Goal: Task Accomplishment & Management: Use online tool/utility

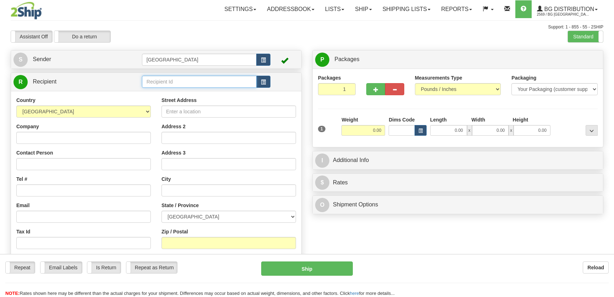
click at [181, 86] on input "text" at bounding box center [199, 82] width 115 height 12
click at [179, 89] on div "5019" at bounding box center [197, 92] width 107 height 7
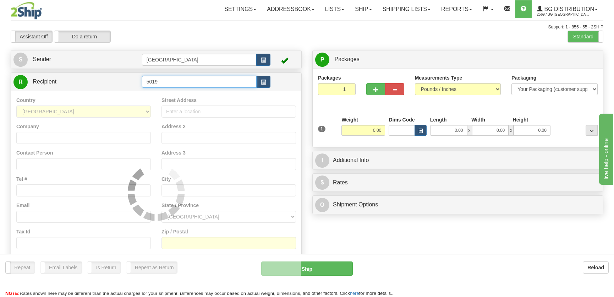
type input "5019"
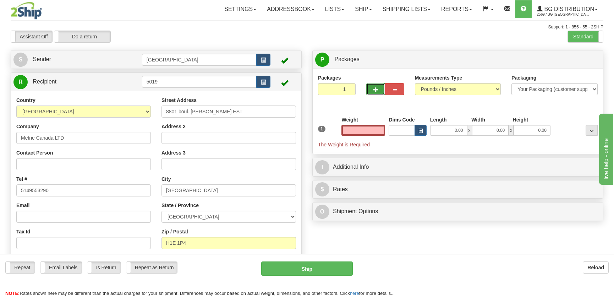
type input "0.00"
click at [376, 88] on span "button" at bounding box center [375, 89] width 5 height 5
radio input "true"
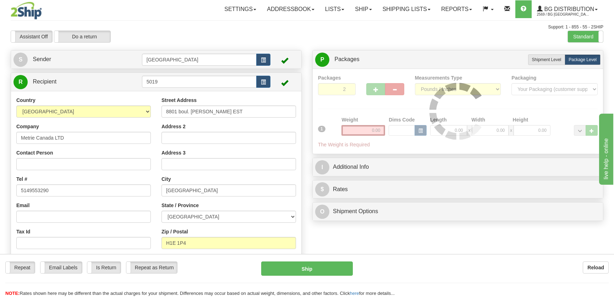
click at [375, 88] on div "Packages 2 1 Measurements Type" at bounding box center [458, 111] width 280 height 74
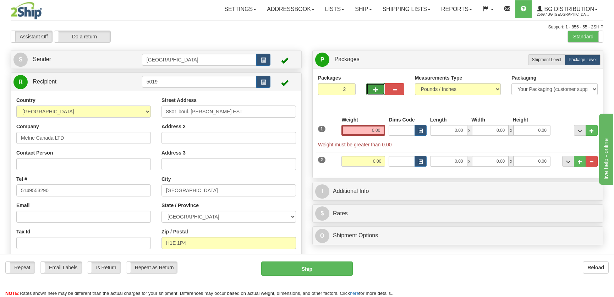
click at [375, 88] on span "button" at bounding box center [375, 89] width 5 height 5
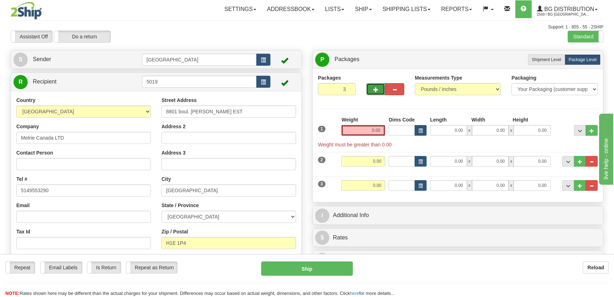
click at [372, 91] on button "button" at bounding box center [375, 89] width 19 height 12
type input "4"
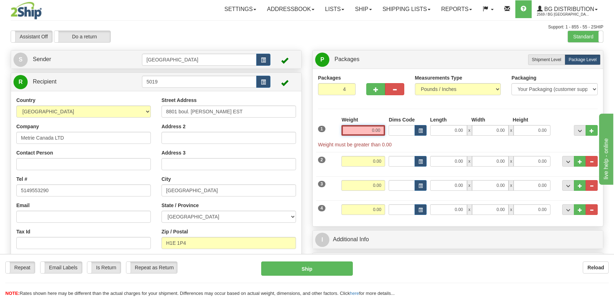
click at [367, 135] on input "0.00" at bounding box center [363, 130] width 44 height 11
type input "0.00"
drag, startPoint x: 335, startPoint y: 88, endPoint x: 361, endPoint y: 92, distance: 26.2
click at [361, 92] on div "Packages 4 4" at bounding box center [458, 87] width 290 height 27
type input "1"
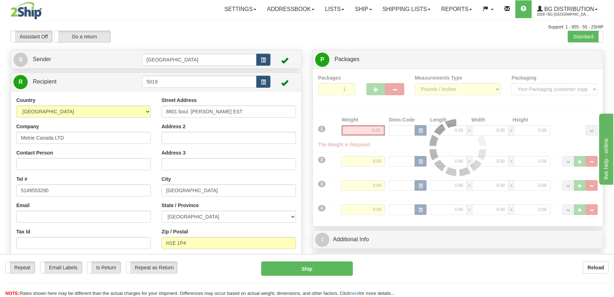
click at [397, 115] on div "Packages 1 4 Measurements Type" at bounding box center [458, 147] width 280 height 147
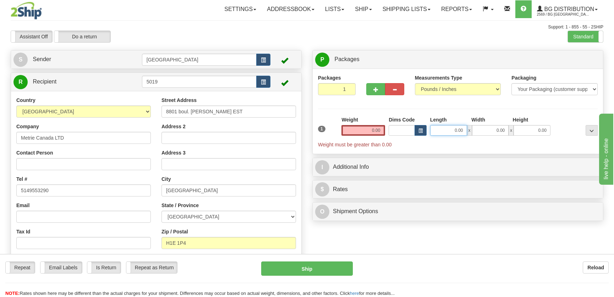
click at [447, 130] on input "0.00" at bounding box center [448, 130] width 37 height 11
type input "39.00"
type input "9.00"
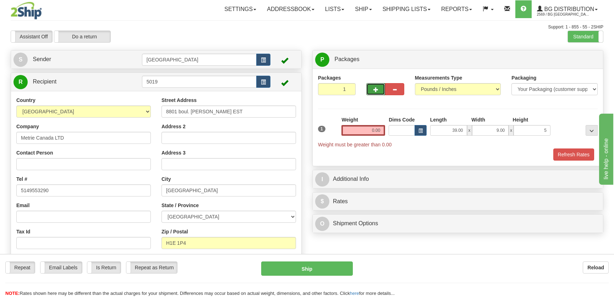
type input "5.00"
click at [381, 91] on button "button" at bounding box center [375, 89] width 19 height 12
radio input "true"
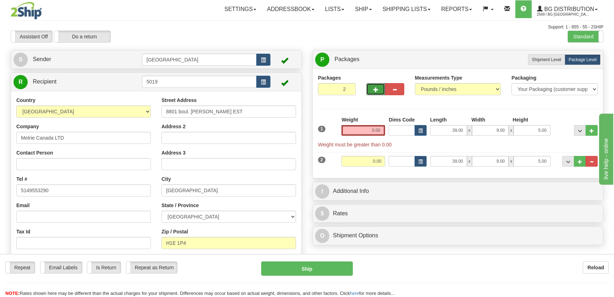
click at [374, 89] on span "button" at bounding box center [375, 89] width 5 height 5
type input "3"
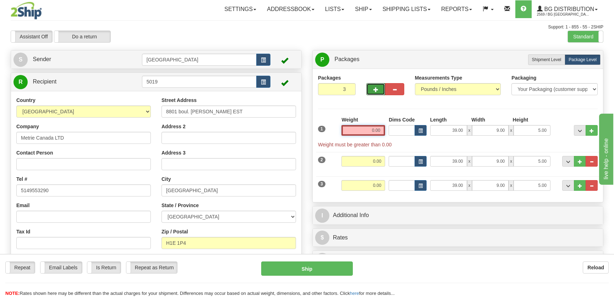
click at [376, 131] on input "0.00" at bounding box center [363, 130] width 44 height 11
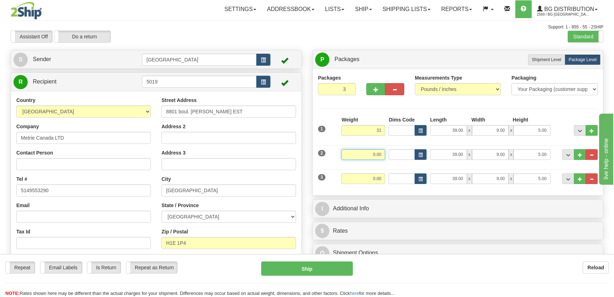
click at [379, 156] on input "0.00" at bounding box center [363, 154] width 44 height 11
type input "31.00"
type input "47.00"
click at [378, 176] on input "0.00" at bounding box center [363, 178] width 44 height 11
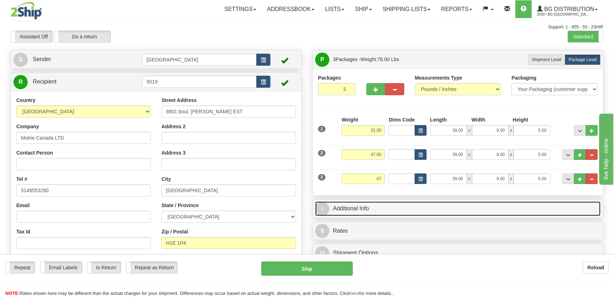
type input "47.00"
click at [412, 210] on link "I Additional Info" at bounding box center [457, 208] width 285 height 15
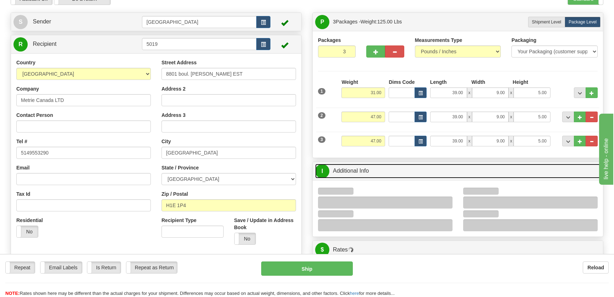
scroll to position [97, 0]
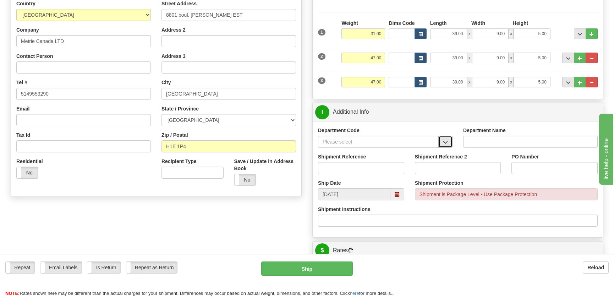
click at [443, 140] on span "button" at bounding box center [445, 142] width 5 height 5
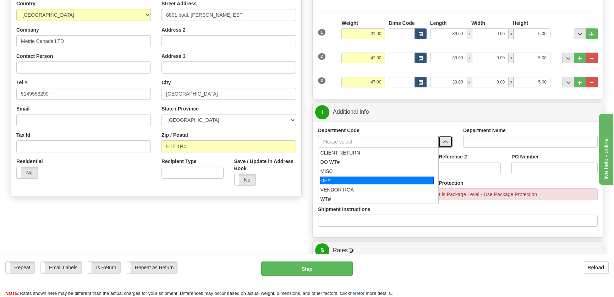
click at [357, 182] on div "OE#" at bounding box center [377, 180] width 114 height 8
type input "OE#"
type input "ORDERS"
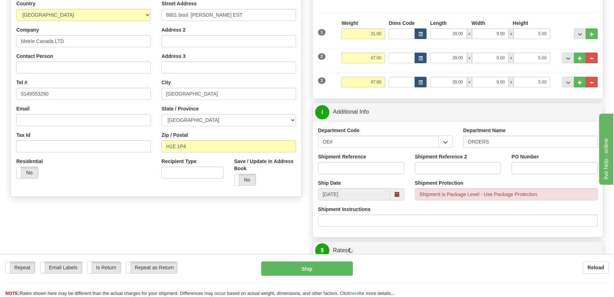
click at [373, 160] on div "Shipment Reference" at bounding box center [361, 163] width 86 height 21
click at [371, 170] on input "Shipment Reference" at bounding box center [361, 168] width 86 height 12
type input "50321700-00"
click at [531, 158] on label "PO Number" at bounding box center [525, 156] width 27 height 7
click at [531, 162] on input "PO Number" at bounding box center [555, 168] width 86 height 12
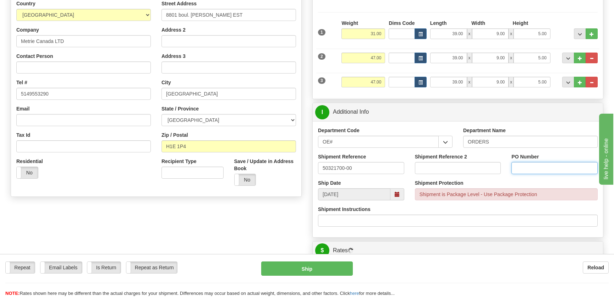
click at [530, 173] on input "PO Number" at bounding box center [555, 168] width 86 height 12
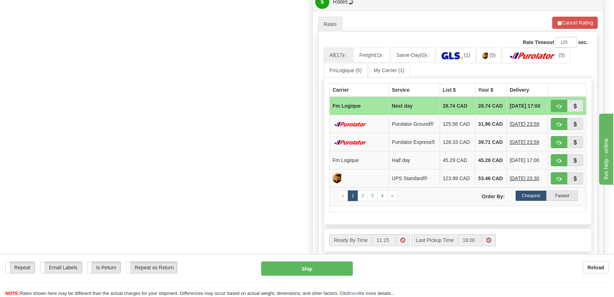
scroll to position [355, 0]
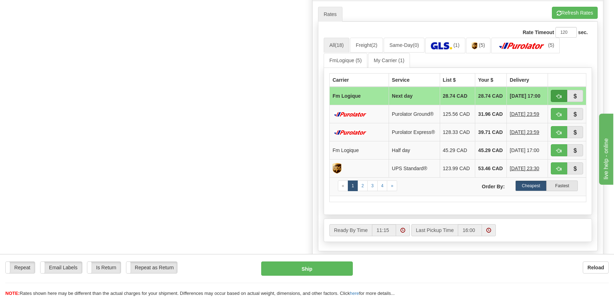
type input "."
click at [558, 97] on span "button" at bounding box center [559, 96] width 5 height 5
type input "jour"
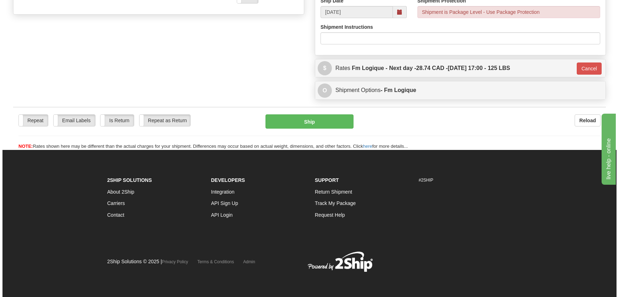
scroll to position [278, 0]
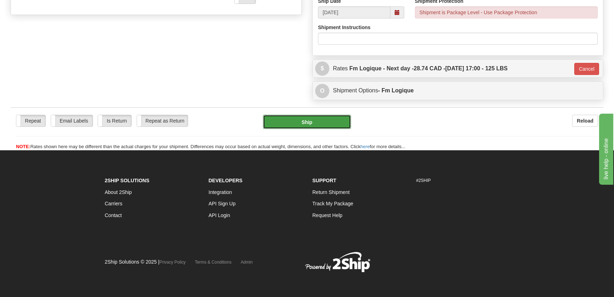
click at [324, 116] on button "Ship" at bounding box center [307, 122] width 88 height 14
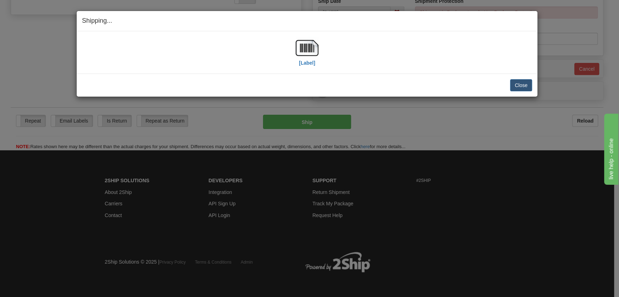
click at [292, 57] on div "[Label]" at bounding box center [307, 53] width 450 height 32
click at [311, 50] on img at bounding box center [307, 48] width 23 height 23
click at [515, 84] on button "Close" at bounding box center [521, 85] width 22 height 12
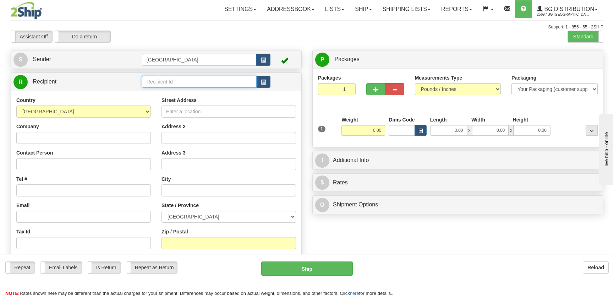
click at [191, 81] on input "text" at bounding box center [199, 82] width 115 height 12
click at [192, 97] on li "1223" at bounding box center [199, 92] width 114 height 9
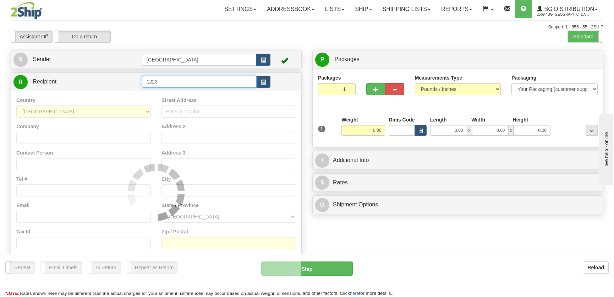
type input "1223"
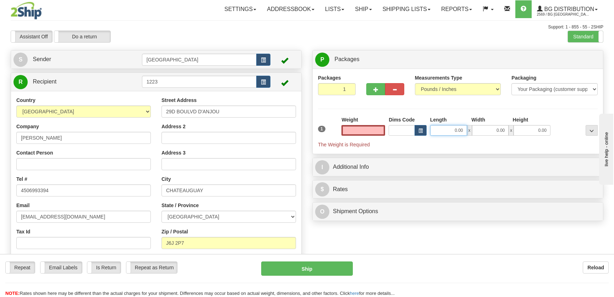
type input "0.00"
click at [465, 128] on input "0.00" at bounding box center [448, 130] width 37 height 11
type input "7.00"
type input "6.00"
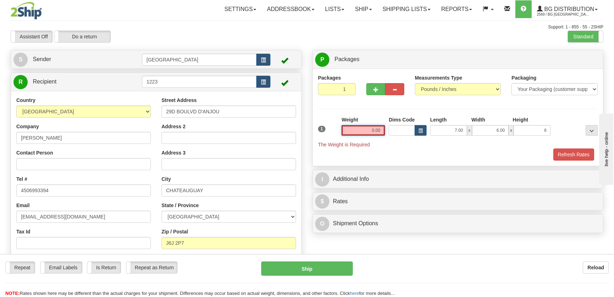
type input "6.00"
click at [380, 135] on input "0.00" at bounding box center [363, 130] width 44 height 11
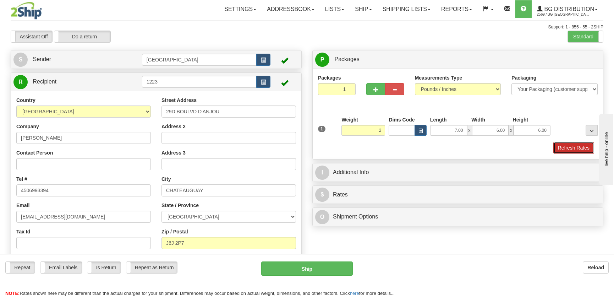
type input "2.00"
click at [555, 146] on button "Refresh Rates" at bounding box center [573, 148] width 41 height 12
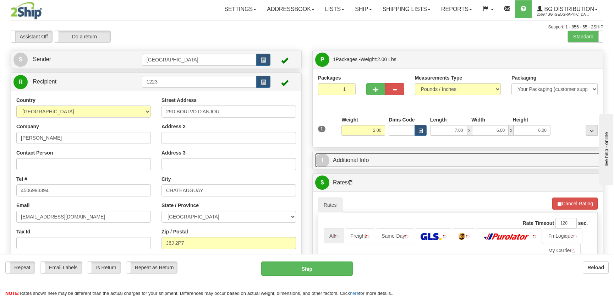
click at [532, 156] on link "I Additional Info" at bounding box center [457, 160] width 285 height 15
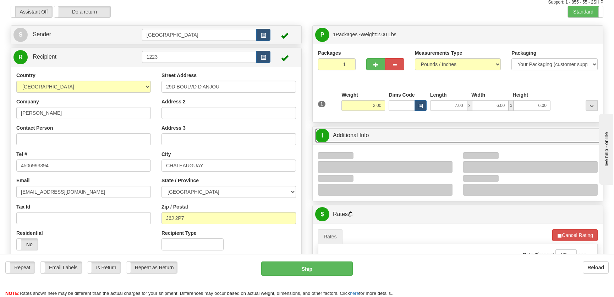
scroll to position [64, 0]
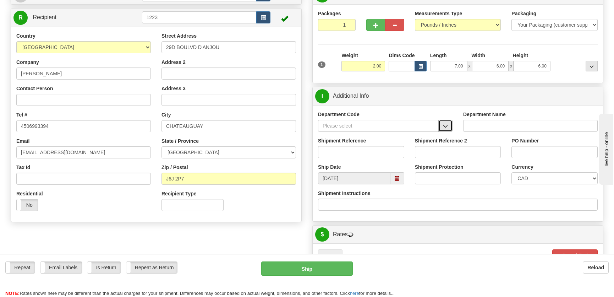
click at [447, 125] on span "button" at bounding box center [445, 126] width 5 height 5
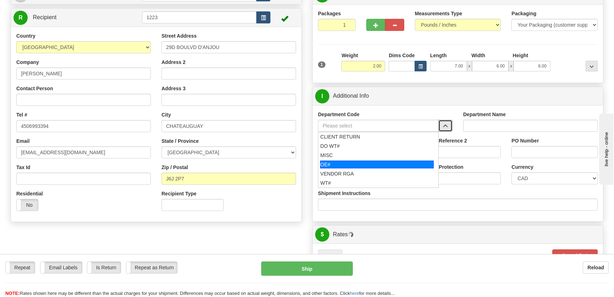
click at [370, 160] on div "OE#" at bounding box center [377, 164] width 114 height 8
type input "OE#"
type input "ORDERS"
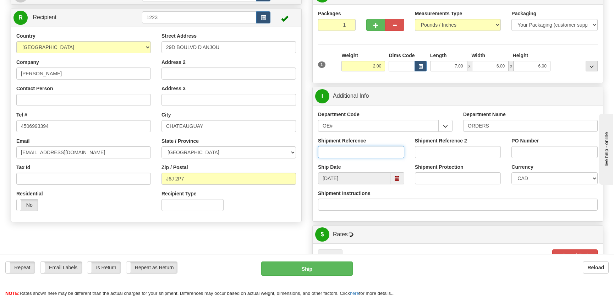
click at [373, 150] on input "Shipment Reference" at bounding box center [361, 152] width 86 height 12
type input "50320415-00"
click at [540, 149] on input "PO Number" at bounding box center [555, 152] width 86 height 12
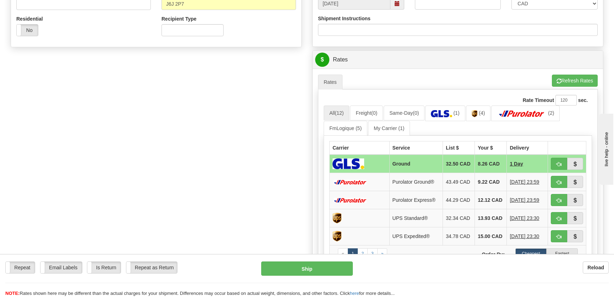
scroll to position [290, 0]
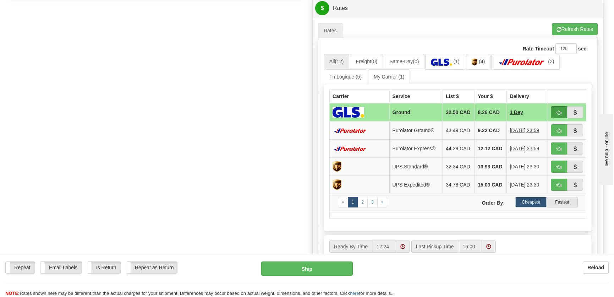
type input "."
click at [560, 114] on span "button" at bounding box center [559, 112] width 5 height 5
type input "1"
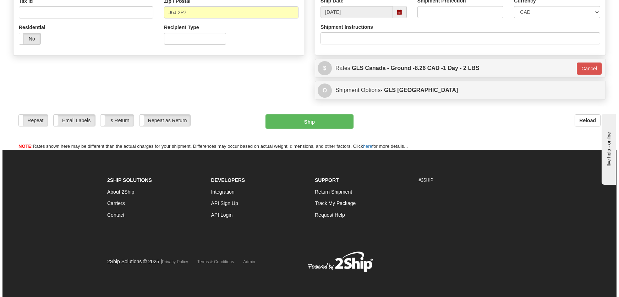
scroll to position [230, 0]
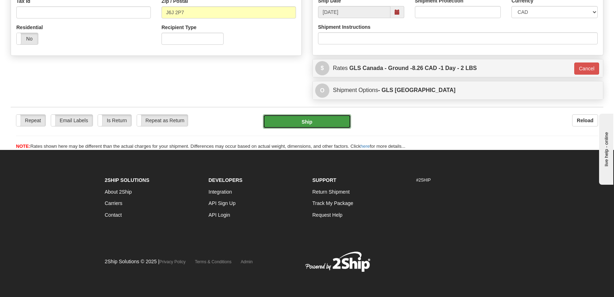
click at [323, 121] on button "Ship" at bounding box center [307, 121] width 88 height 14
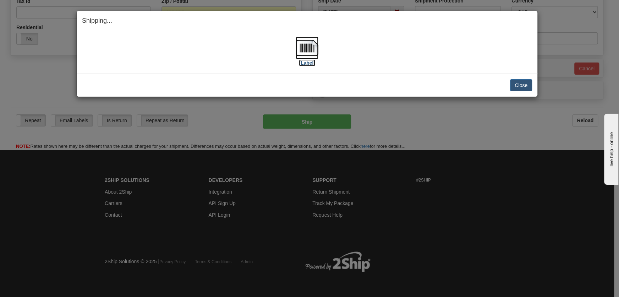
click at [311, 49] on img at bounding box center [307, 48] width 23 height 23
click at [522, 81] on button "Close" at bounding box center [521, 85] width 22 height 12
